Goal: Information Seeking & Learning: Learn about a topic

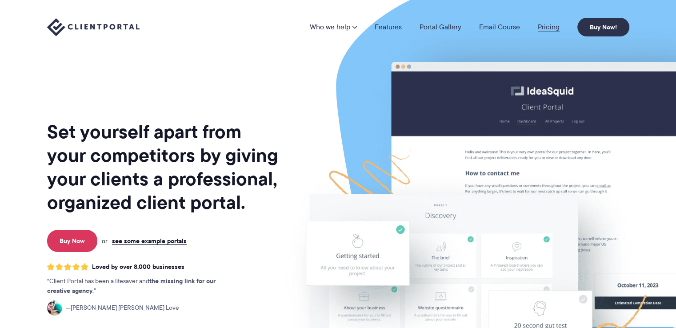
click at [546, 28] on link "Pricing" at bounding box center [549, 27] width 22 height 7
